Goal: Information Seeking & Learning: Learn about a topic

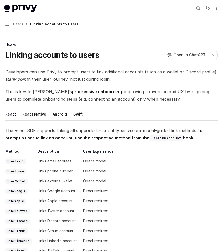
scroll to position [1, 0]
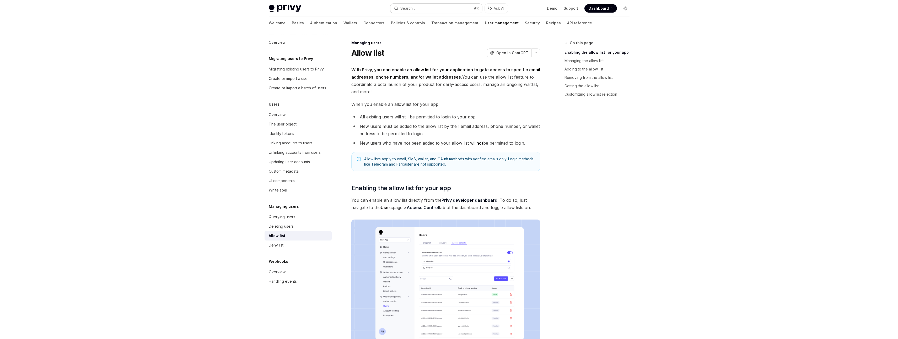
click at [415, 8] on div "Search..." at bounding box center [407, 8] width 15 height 6
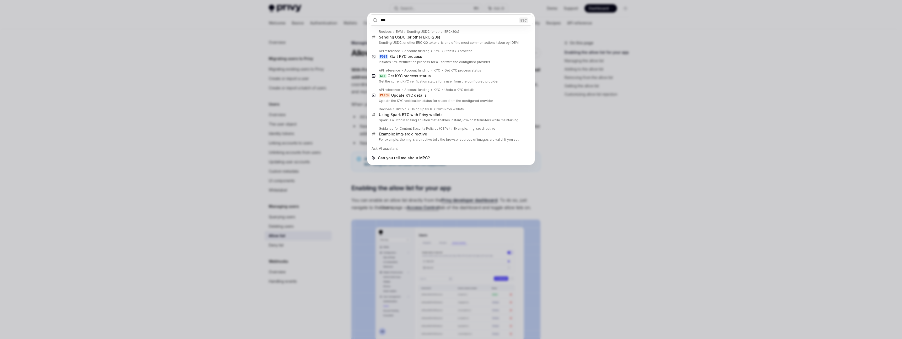
click at [385, 20] on input "***" at bounding box center [451, 19] width 164 height 11
type input "***"
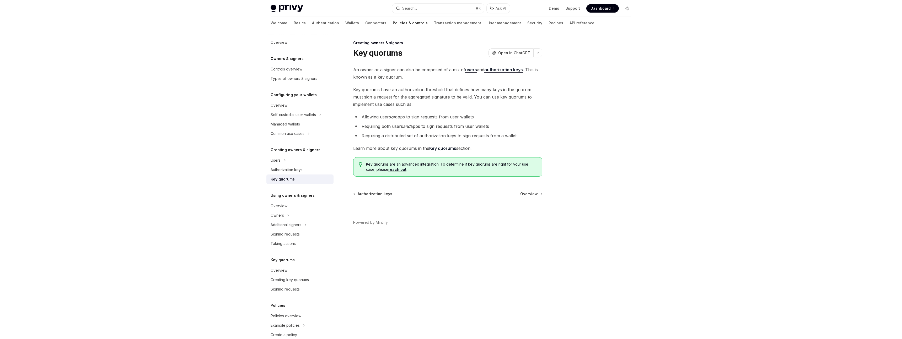
click at [439, 149] on strong "Key quorums" at bounding box center [442, 148] width 27 height 5
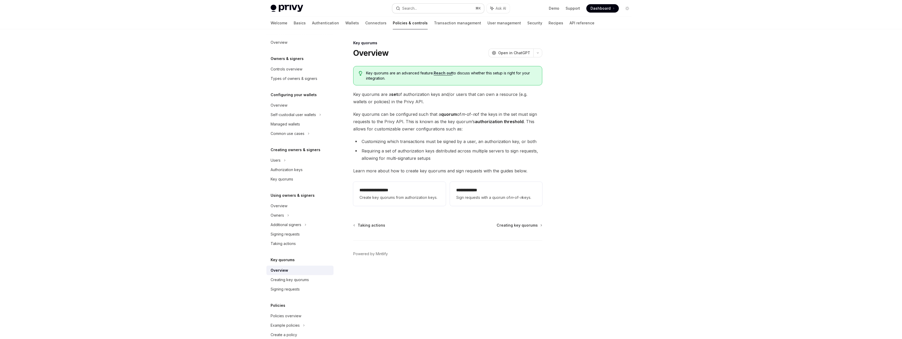
click at [431, 10] on button "Search... ⌘ K" at bounding box center [438, 8] width 92 height 9
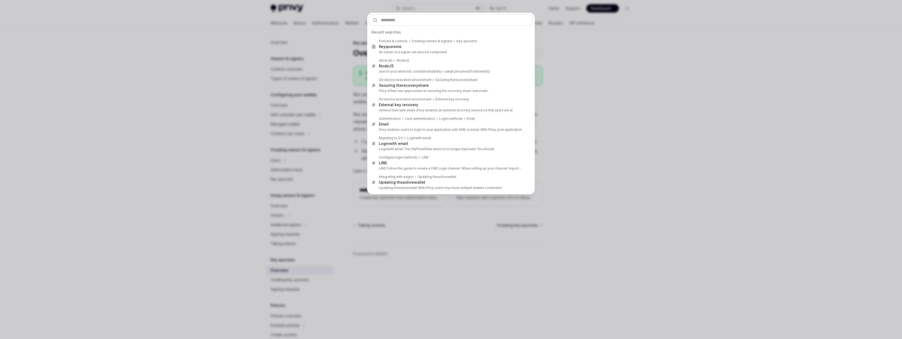
click at [431, 10] on div "Recent searches Policies & controls Creating owners & signers Key quorums Key q…" at bounding box center [451, 169] width 902 height 339
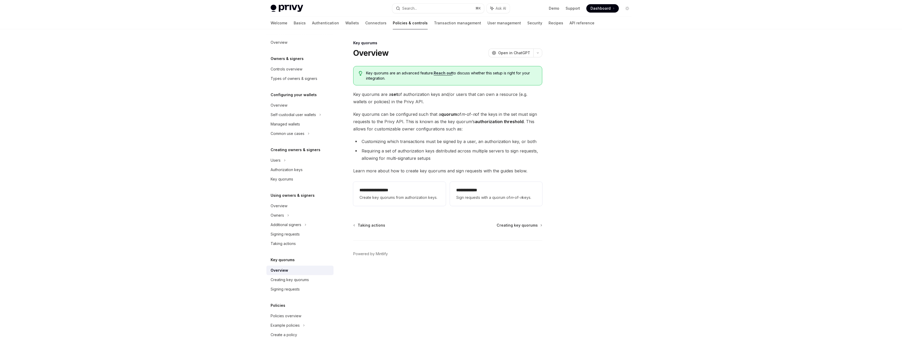
click at [244, 89] on div "Privy Docs home page Search... ⌘ K Ask AI Demo Support Dashboard Dashboard Sear…" at bounding box center [451, 169] width 902 height 339
click at [312, 25] on link "Authentication" at bounding box center [325, 23] width 27 height 13
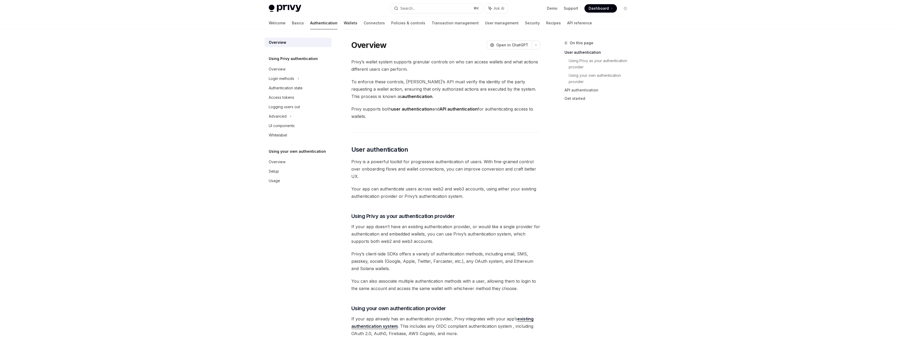
click at [344, 25] on link "Wallets" at bounding box center [351, 23] width 14 height 13
type textarea "*"
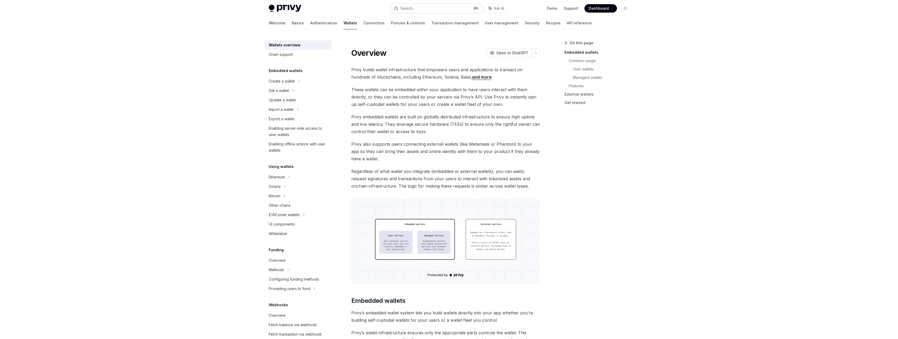
click at [427, 12] on button "Search... ⌘ K" at bounding box center [436, 8] width 92 height 9
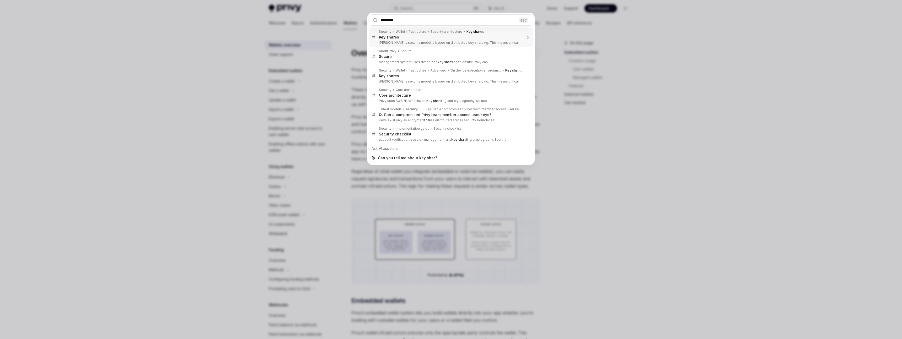
type input "*********"
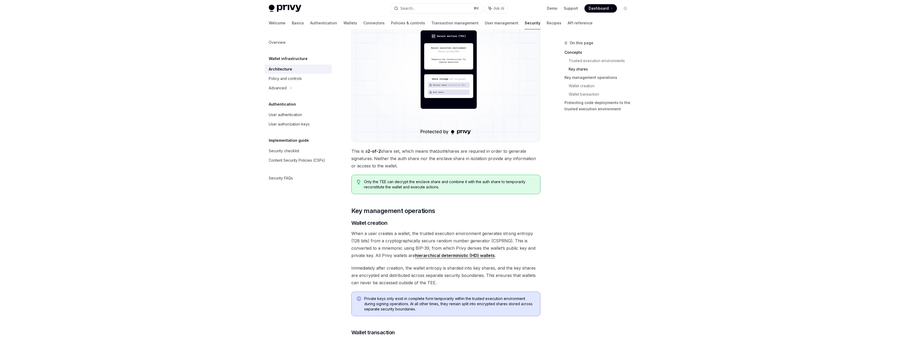
scroll to position [459, 0]
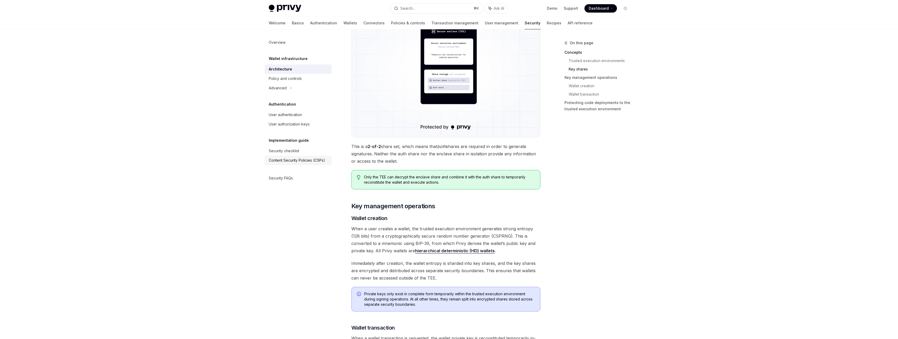
click at [287, 156] on link "Content Security Policies (CSPs)" at bounding box center [298, 160] width 67 height 9
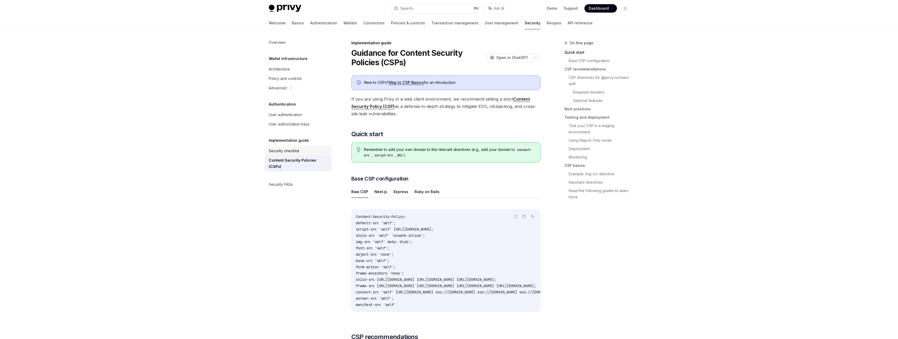
click at [286, 151] on div "Security checklist" at bounding box center [284, 151] width 30 height 6
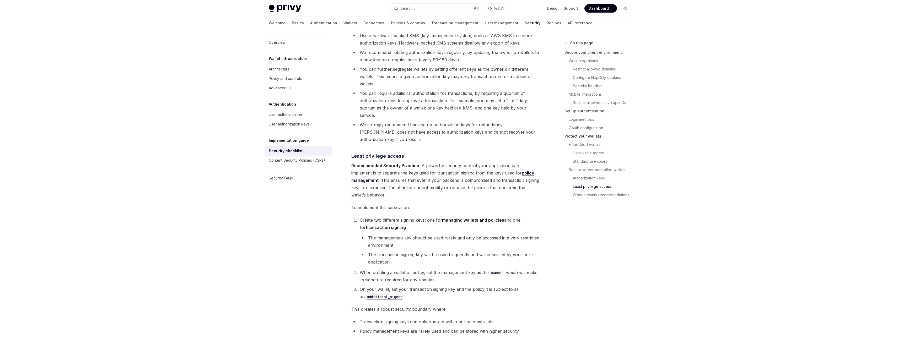
scroll to position [1086, 0]
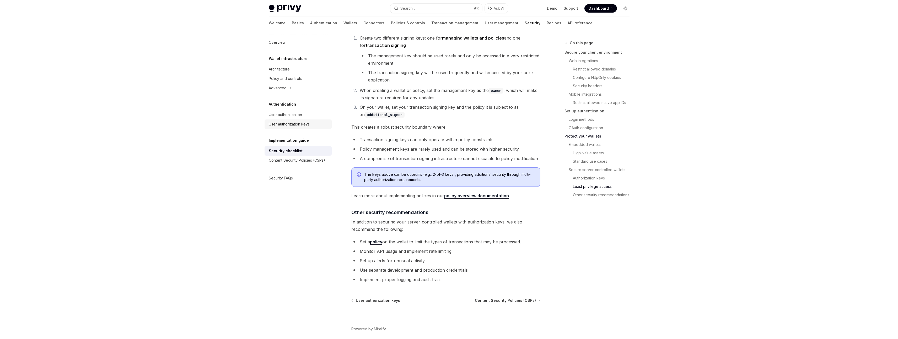
click at [282, 122] on div "User authorization keys" at bounding box center [289, 124] width 41 height 6
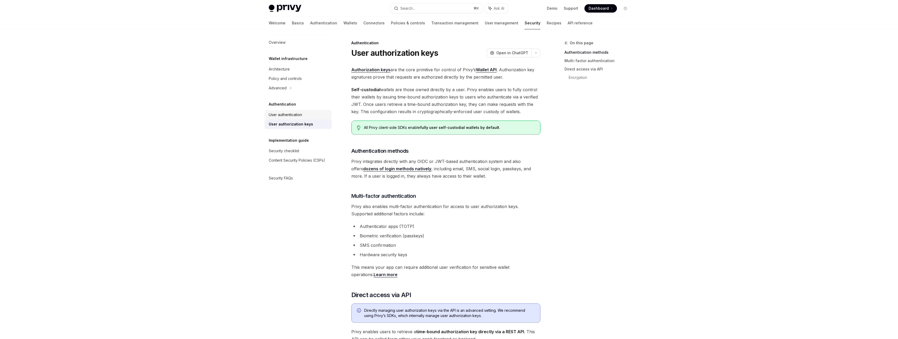
click at [292, 115] on div "User authentication" at bounding box center [285, 115] width 33 height 6
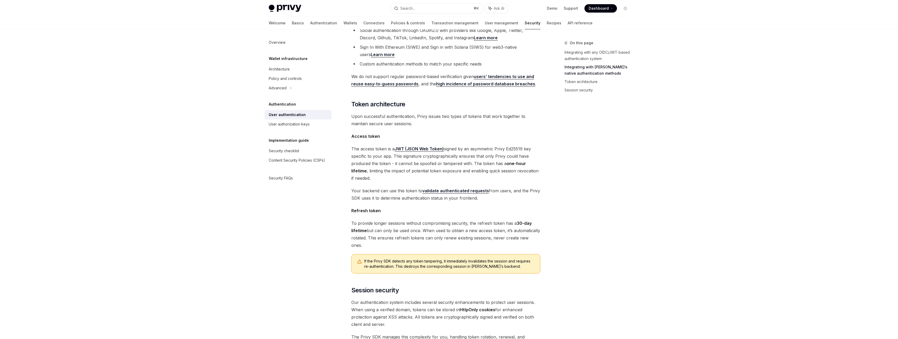
scroll to position [311, 0]
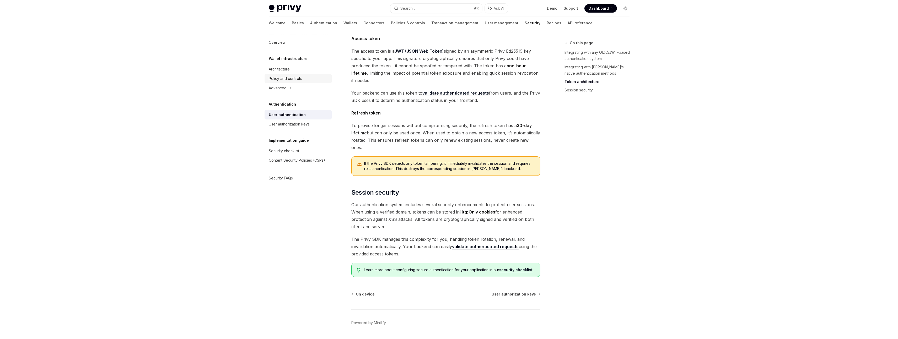
click at [284, 79] on div "Policy and controls" at bounding box center [285, 79] width 33 height 6
type textarea "*"
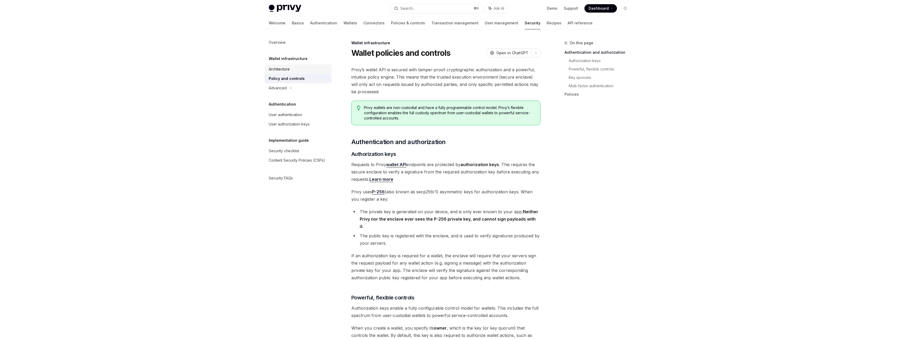
click at [284, 69] on div "Architecture" at bounding box center [279, 69] width 21 height 6
click at [295, 70] on div "Architecture" at bounding box center [299, 69] width 60 height 6
click at [278, 68] on div "Architecture" at bounding box center [279, 69] width 21 height 6
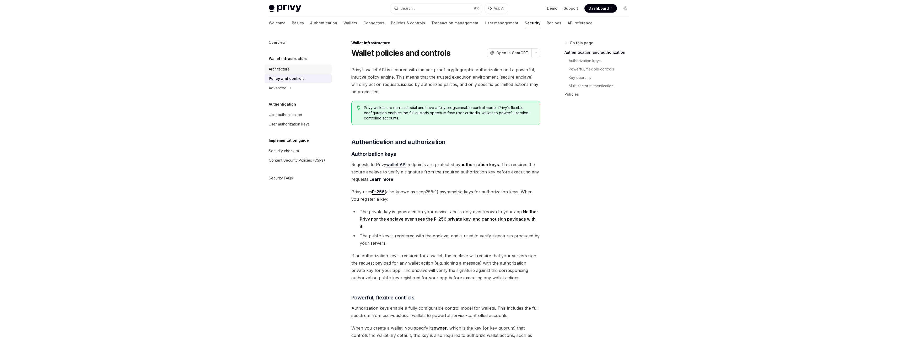
click at [277, 69] on div "Architecture" at bounding box center [279, 69] width 21 height 6
click at [286, 117] on div "User authentication" at bounding box center [285, 115] width 33 height 6
click at [414, 4] on button "Search... ⌘ K" at bounding box center [436, 8] width 92 height 9
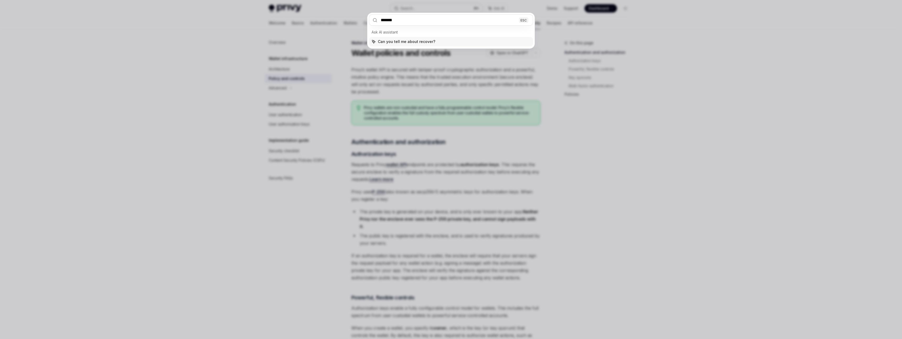
type input "********"
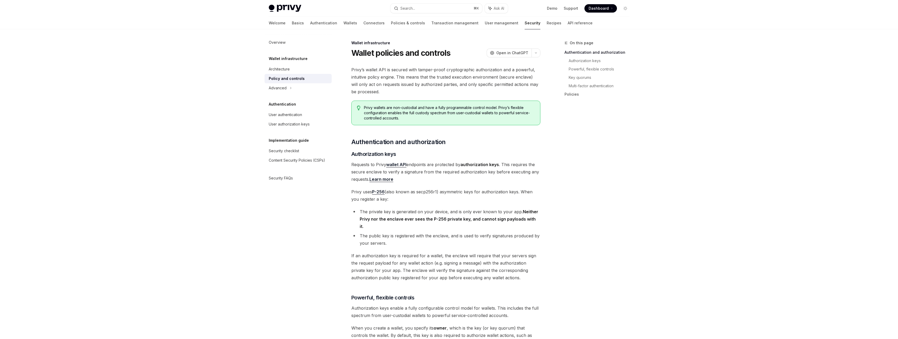
scroll to position [29, 0]
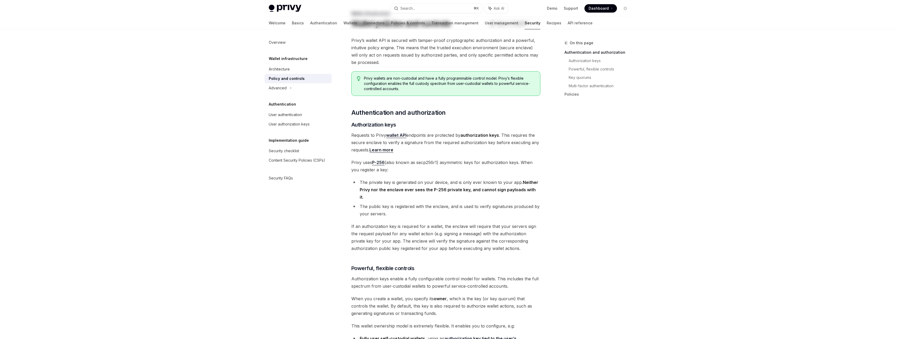
type textarea "*"
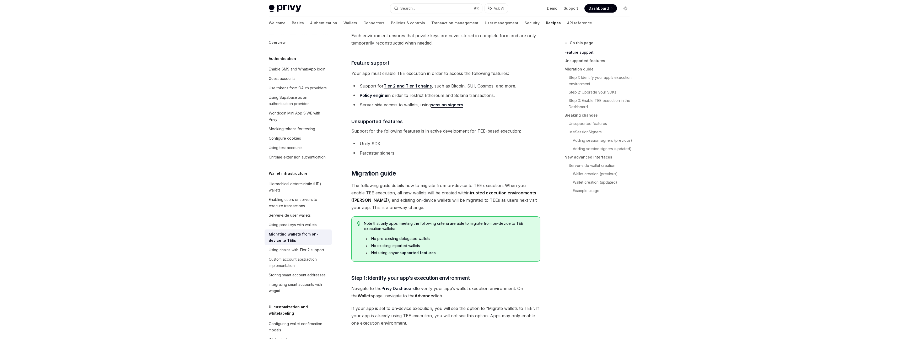
scroll to position [0, 0]
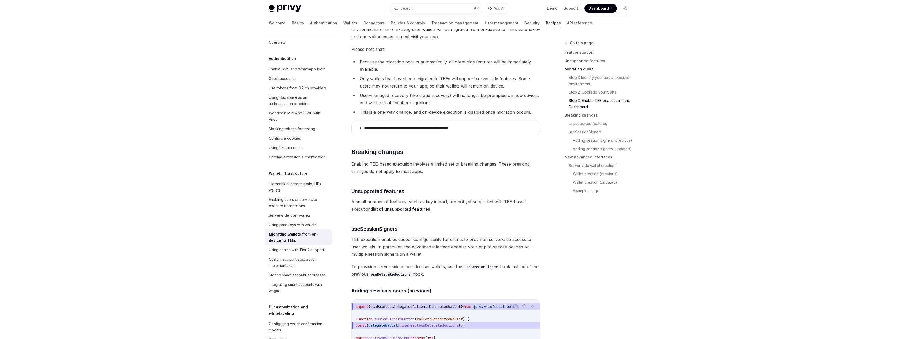
scroll to position [586, 0]
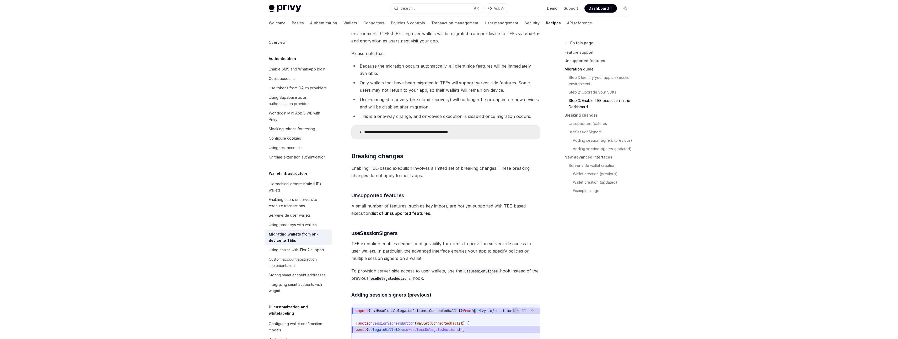
click at [365, 134] on p "**********" at bounding box center [418, 132] width 108 height 5
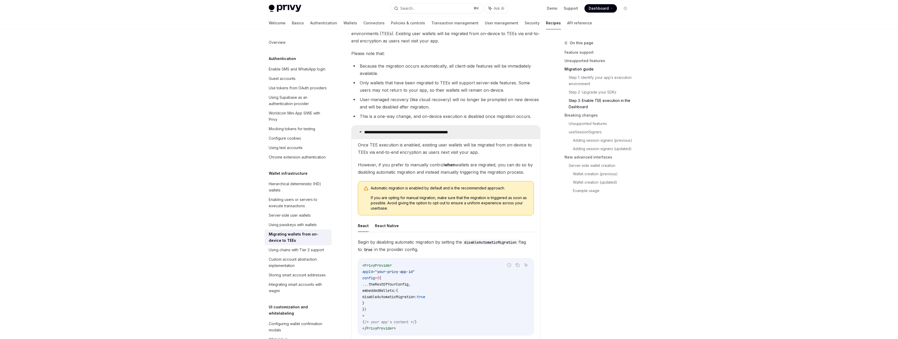
click at [365, 134] on p "**********" at bounding box center [418, 132] width 108 height 5
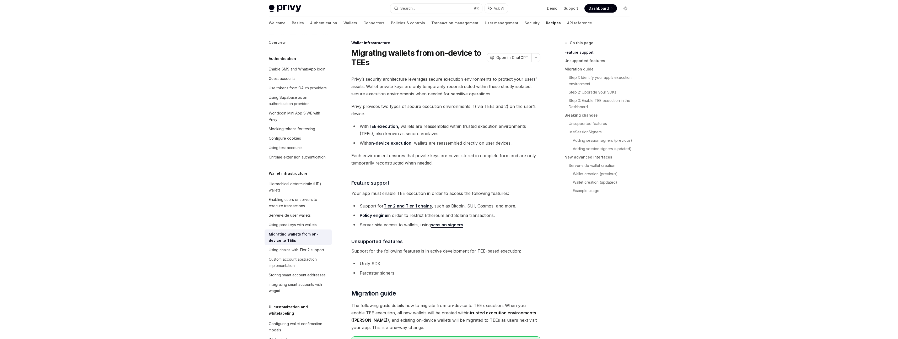
click at [468, 164] on span "Each environment ensures that private keys are never stored in complete form an…" at bounding box center [445, 159] width 189 height 15
click at [402, 143] on link "on-device execution" at bounding box center [390, 144] width 43 height 6
type textarea "*"
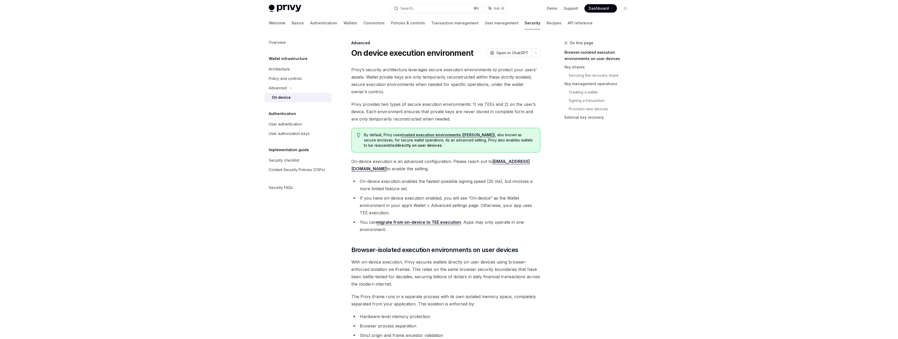
drag, startPoint x: 442, startPoint y: 146, endPoint x: 357, endPoint y: 135, distance: 85.2
click at [357, 135] on div "By default, [PERSON_NAME] uses trusted execution environments (TEEs) , also kno…" at bounding box center [445, 140] width 189 height 25
copy span "By default, [PERSON_NAME] uses trusted execution environments (TEEs) , also kno…"
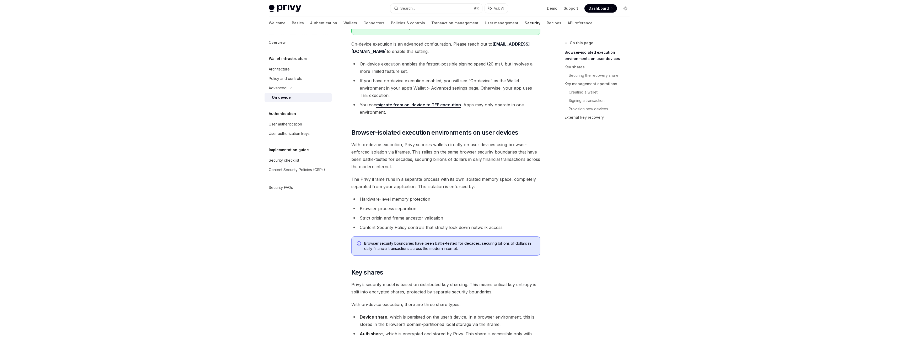
scroll to position [121, 0]
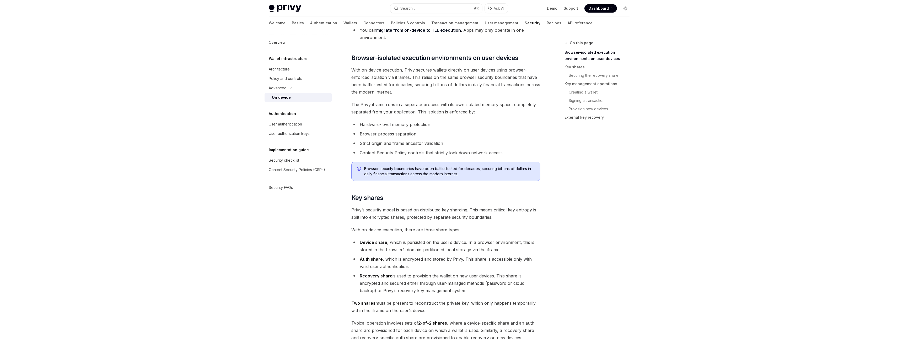
scroll to position [280, 0]
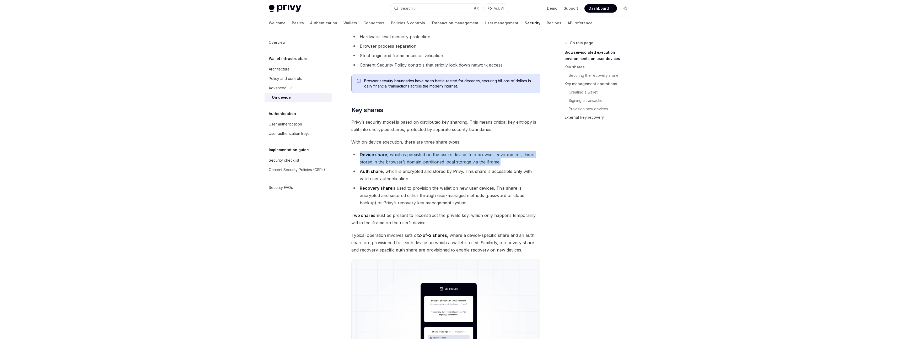
drag, startPoint x: 361, startPoint y: 155, endPoint x: 527, endPoint y: 162, distance: 166.9
click at [527, 162] on li "Device share , which is persisted on the user’s device. In a browser environmen…" at bounding box center [445, 158] width 189 height 15
copy li "Device share , which is persisted on the user’s device. In a browser environmen…"
click at [506, 164] on li "Device share , which is persisted on the user’s device. In a browser environmen…" at bounding box center [445, 158] width 189 height 15
drag, startPoint x: 506, startPoint y: 163, endPoint x: 357, endPoint y: 155, distance: 148.9
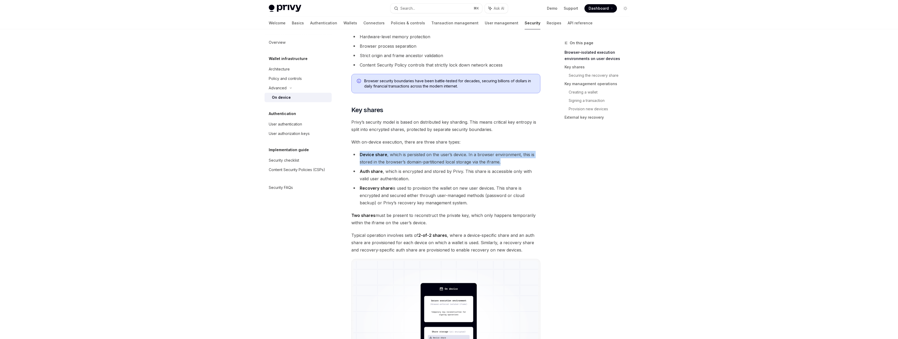
click at [357, 155] on li "Device share , which is persisted on the user’s device. In a browser environmen…" at bounding box center [445, 158] width 189 height 15
copy li "Device share , which is persisted on the user’s device. In a browser environmen…"
click at [561, 163] on div "On this page Browser-isolated execution environments on user devices Key shares…" at bounding box center [594, 189] width 80 height 299
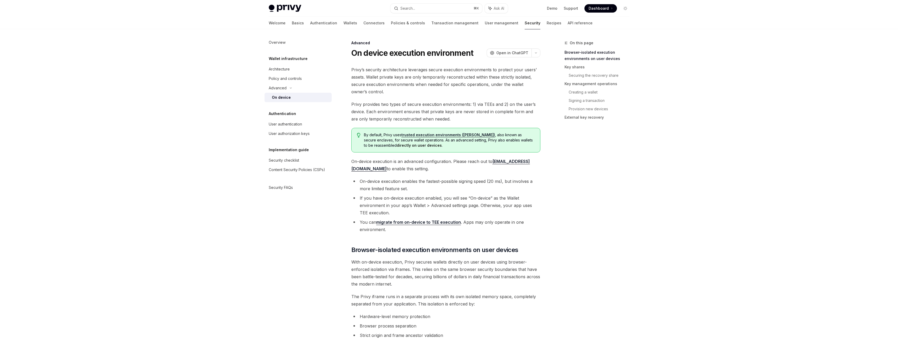
click at [565, 224] on div "On this page Browser-isolated execution environments on user devices Key shares…" at bounding box center [594, 189] width 80 height 299
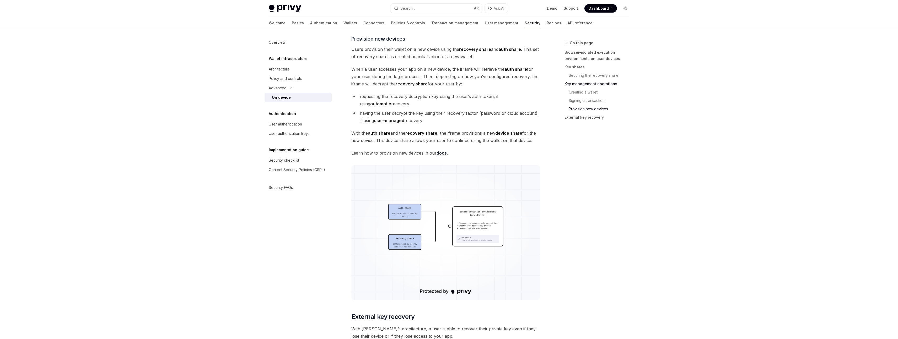
scroll to position [1336, 0]
